Goal: Task Accomplishment & Management: Manage account settings

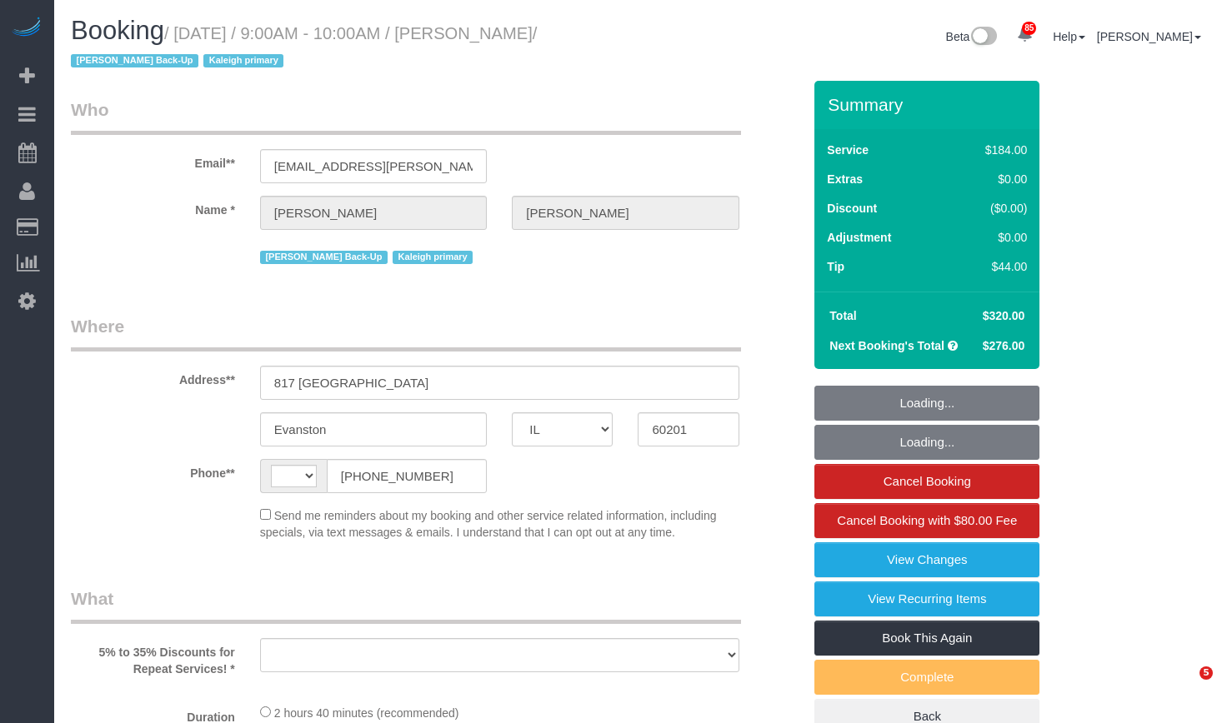
select select "IL"
select select "string:[GEOGRAPHIC_DATA]"
select select "object:719"
select select "string:fspay-33d6ec5a-c21c-4606-911b-ef2aa5c56fde"
select select "512"
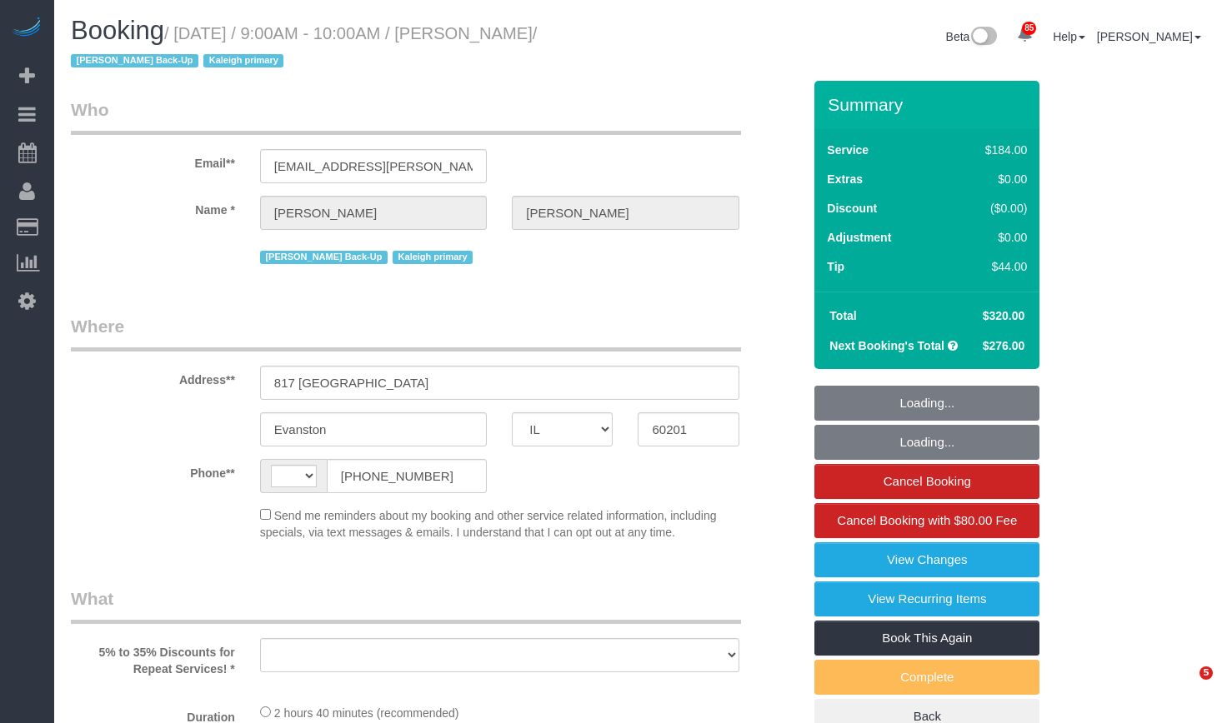
select select "number:1"
select select "number:58"
select select "number:139"
select select "number:105"
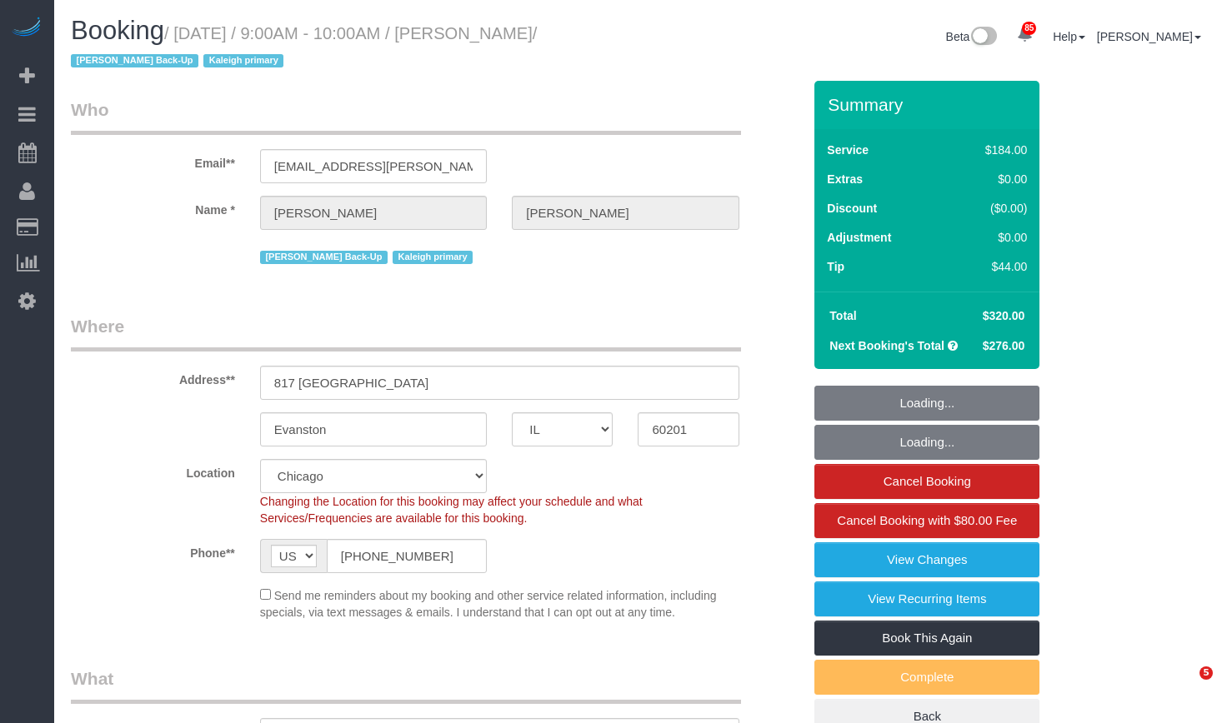
select select "object:1201"
select select "2"
select select "6"
